Goal: Task Accomplishment & Management: Manage account settings

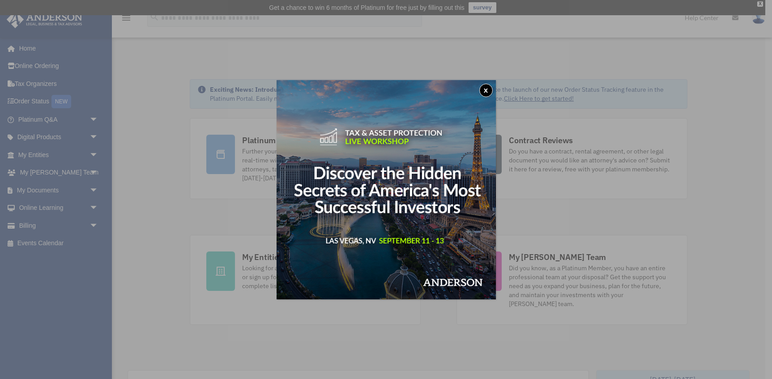
click at [486, 91] on button "x" at bounding box center [485, 90] width 13 height 13
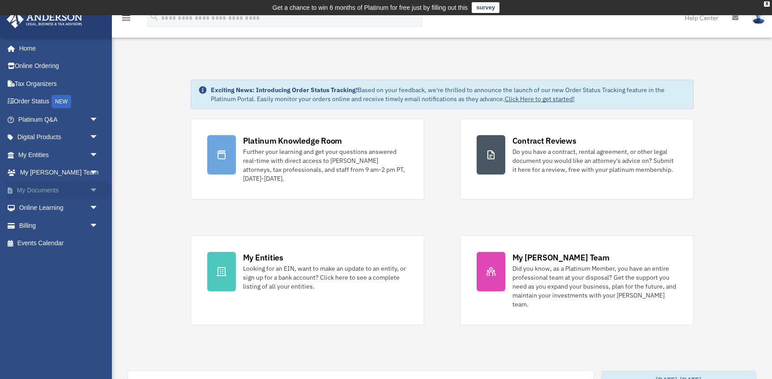
click at [94, 190] on span "arrow_drop_down" at bounding box center [98, 190] width 18 height 18
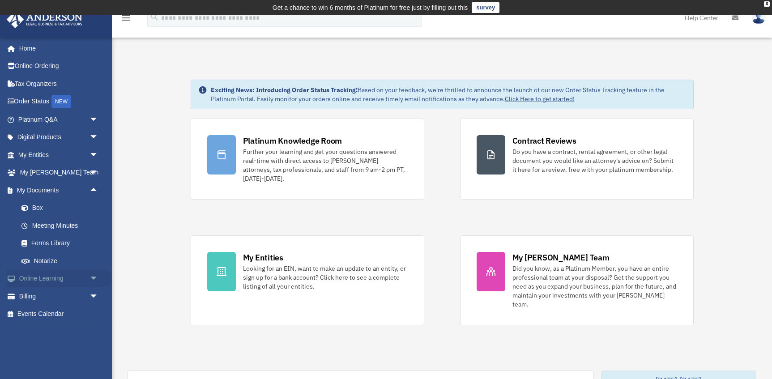
click at [91, 276] on span "arrow_drop_down" at bounding box center [98, 279] width 18 height 18
click at [96, 172] on span "arrow_drop_down" at bounding box center [98, 173] width 18 height 18
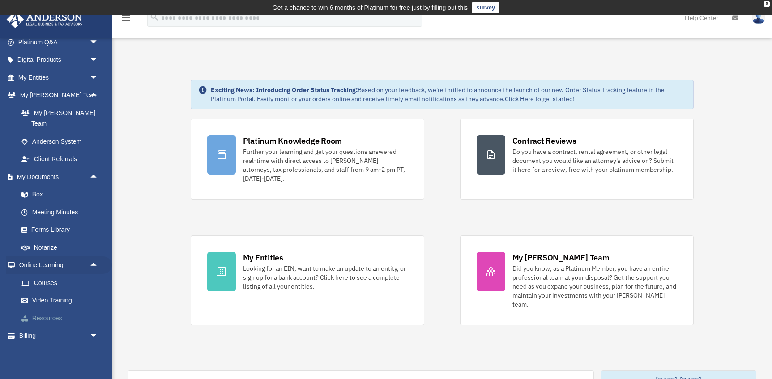
scroll to position [77, 0]
click at [91, 327] on span "arrow_drop_down" at bounding box center [98, 336] width 18 height 18
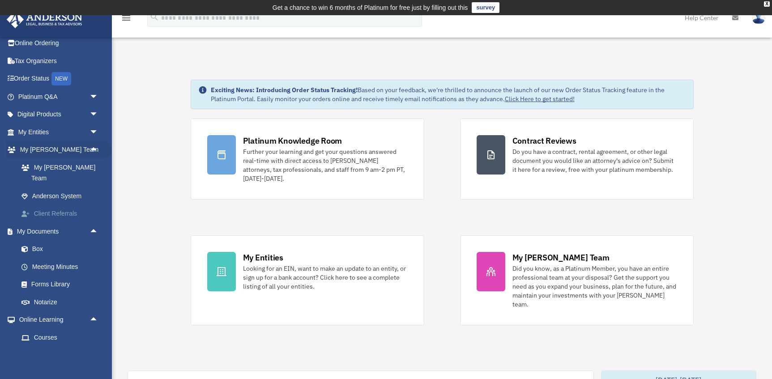
scroll to position [10, 0]
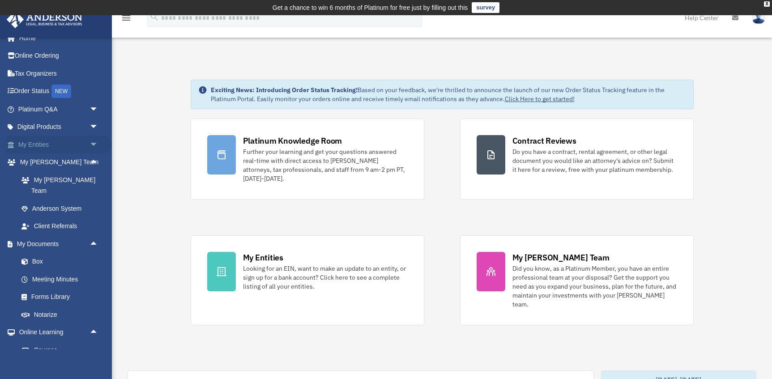
click at [92, 148] on span "arrow_drop_down" at bounding box center [98, 145] width 18 height 18
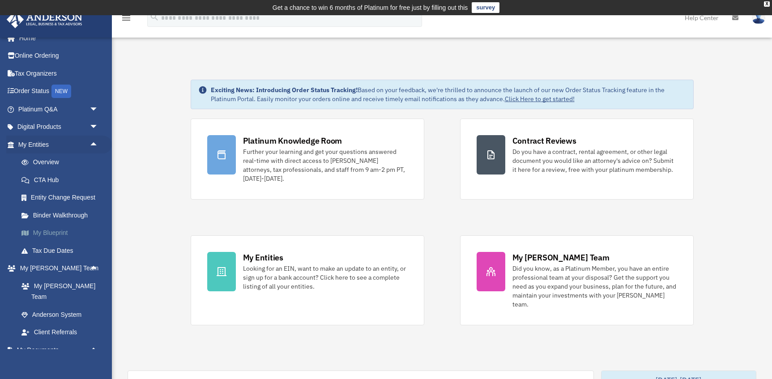
click at [55, 232] on link "My Blueprint" at bounding box center [62, 233] width 99 height 18
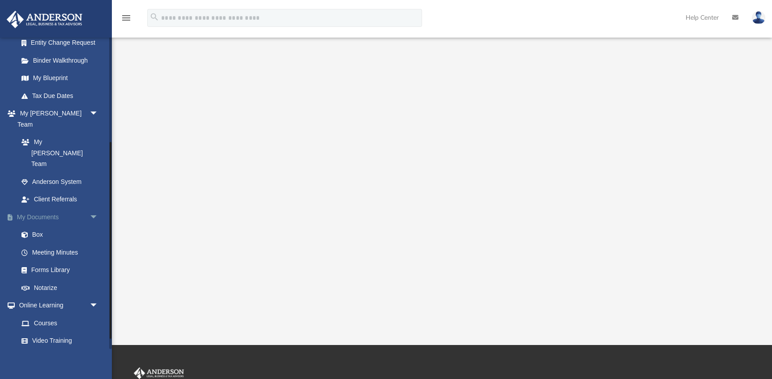
scroll to position [166, 0]
click at [45, 208] on link "My Documents arrow_drop_down" at bounding box center [59, 217] width 106 height 18
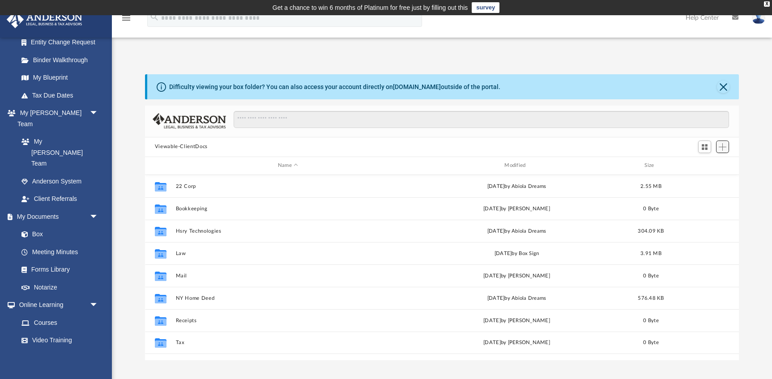
click at [725, 148] on span "Add" at bounding box center [722, 147] width 8 height 8
click at [709, 179] on li "New Folder" at bounding box center [709, 178] width 29 height 9
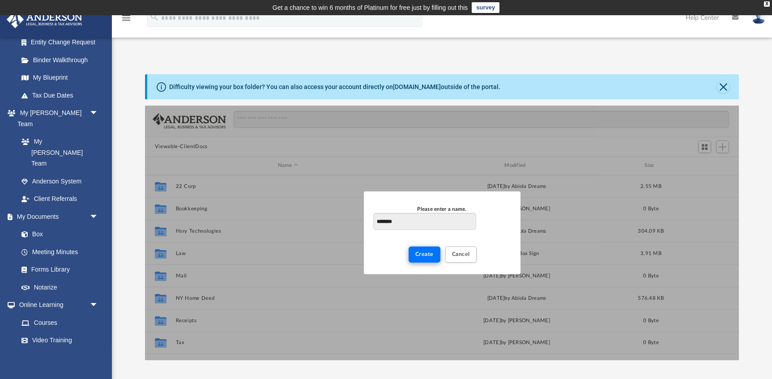
type input "********"
click at [429, 257] on span "Create" at bounding box center [424, 253] width 18 height 5
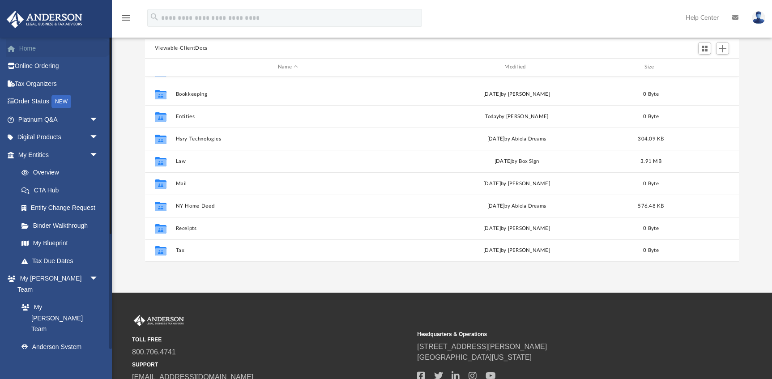
click at [37, 51] on link "Home" at bounding box center [59, 48] width 106 height 18
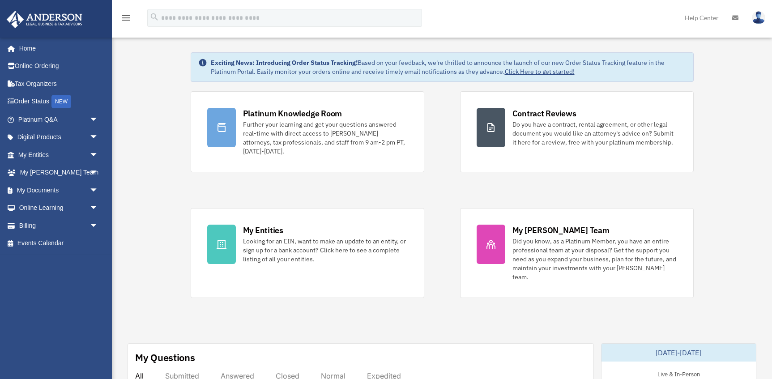
scroll to position [88, 0]
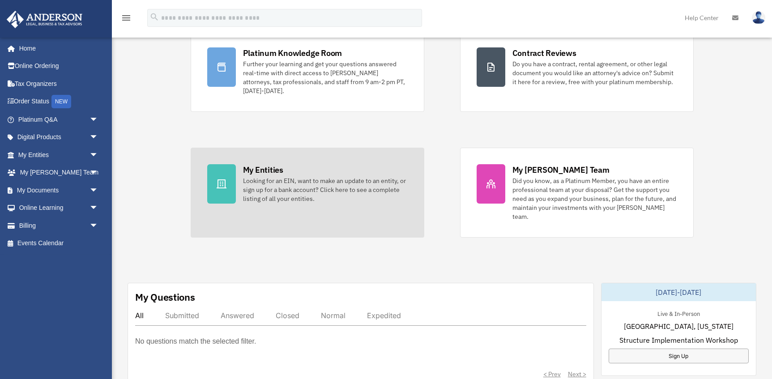
click at [280, 174] on div "My Entities" at bounding box center [263, 169] width 40 height 11
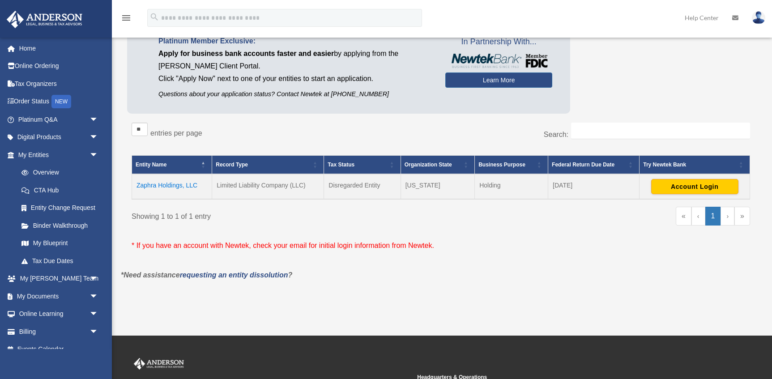
scroll to position [115, 0]
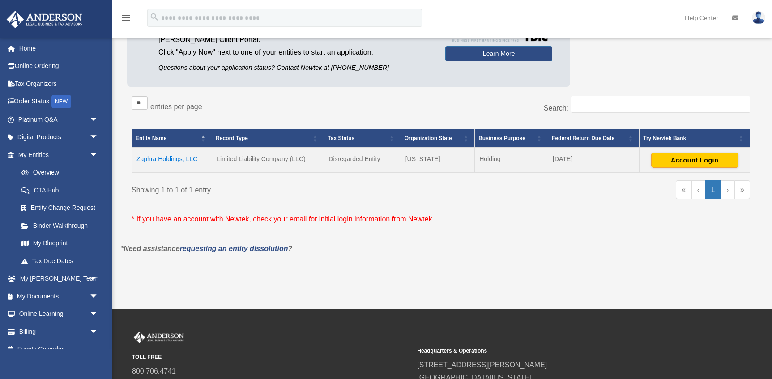
click at [191, 156] on td "Zaphra Holdings, LLC" at bounding box center [172, 160] width 80 height 25
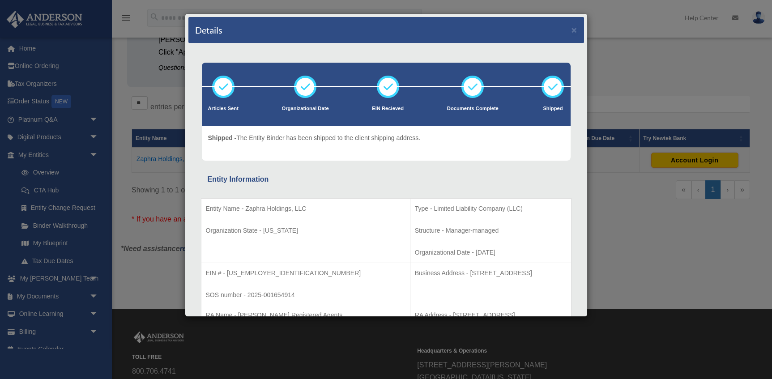
scroll to position [0, 0]
click at [577, 30] on button "×" at bounding box center [574, 29] width 6 height 9
